Goal: Check status: Check status

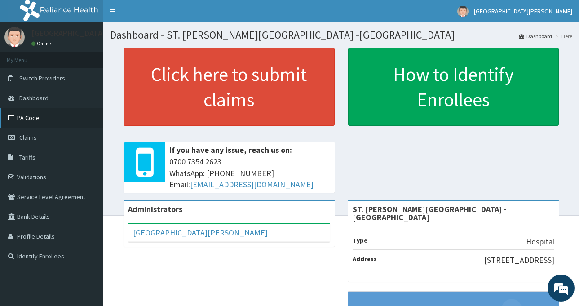
click at [33, 122] on link "PA Code" at bounding box center [51, 118] width 103 height 20
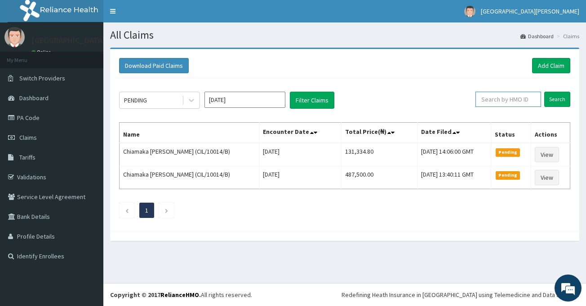
click at [496, 98] on input "text" at bounding box center [508, 99] width 66 height 15
paste input "EDE/10056/C"
type input "EDE/10056/C"
click at [565, 97] on input "Search" at bounding box center [557, 99] width 26 height 15
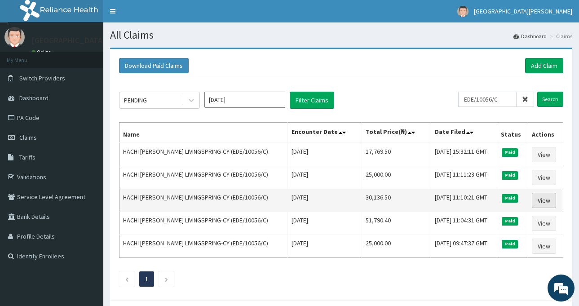
click at [543, 200] on link "View" at bounding box center [544, 200] width 24 height 15
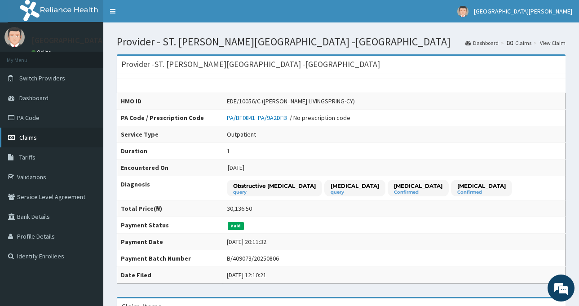
click at [29, 134] on span "Claims" at bounding box center [28, 137] width 18 height 8
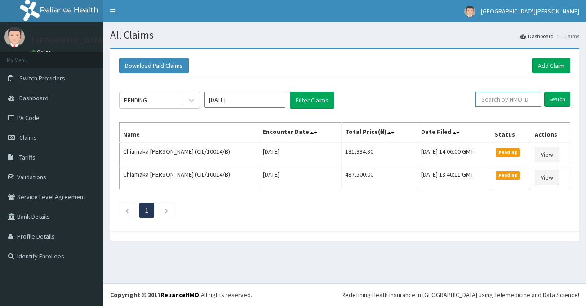
click at [491, 100] on input "text" at bounding box center [508, 99] width 66 height 15
paste input "EDE/10056/C"
type input "EDE/10056/C"
click at [559, 98] on input "Search" at bounding box center [557, 99] width 26 height 15
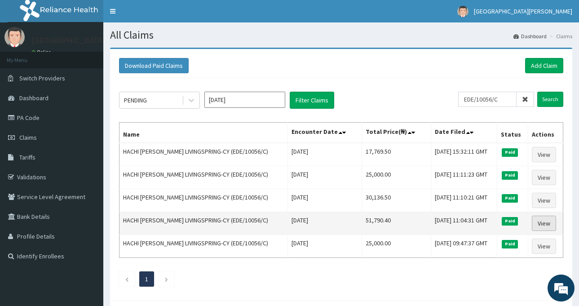
click at [546, 224] on link "View" at bounding box center [544, 223] width 24 height 15
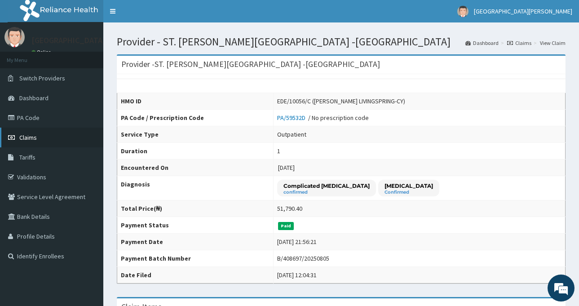
click at [44, 133] on link "Claims" at bounding box center [51, 138] width 103 height 20
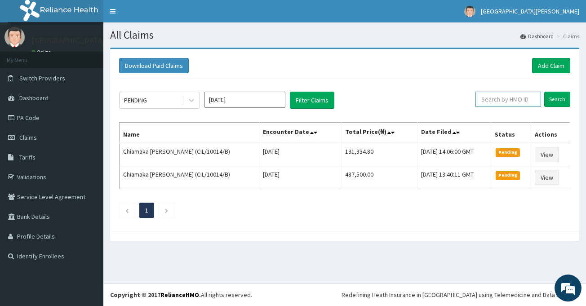
click at [497, 99] on input "text" at bounding box center [508, 99] width 66 height 15
paste input "EDE/10056/C"
type input "EDE/10056/C"
click at [558, 98] on input "Search" at bounding box center [557, 99] width 26 height 15
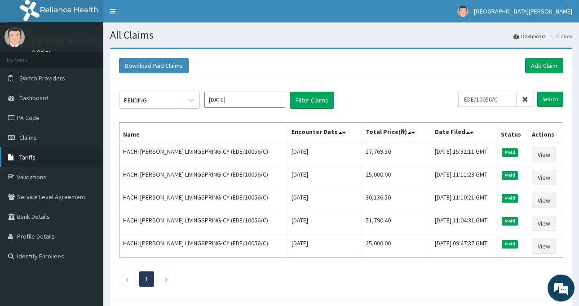
click at [27, 158] on span "Tariffs" at bounding box center [27, 157] width 16 height 8
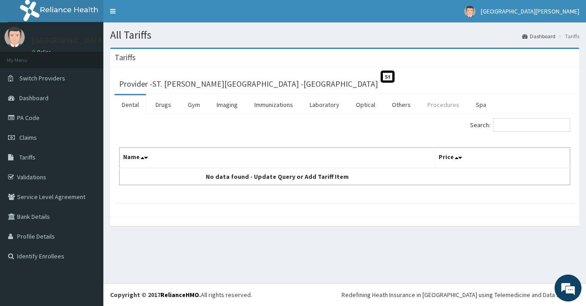
click at [434, 106] on link "Procedures" at bounding box center [443, 104] width 46 height 19
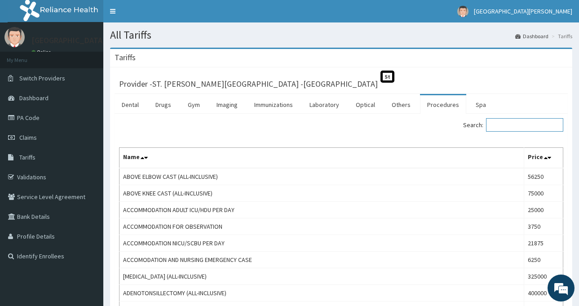
click at [510, 129] on input "Search:" at bounding box center [524, 124] width 77 height 13
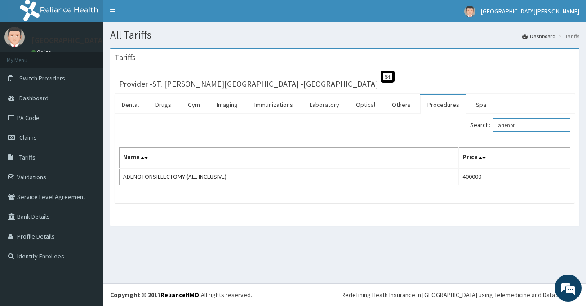
type input "adenot"
